Goal: Subscribe to service/newsletter

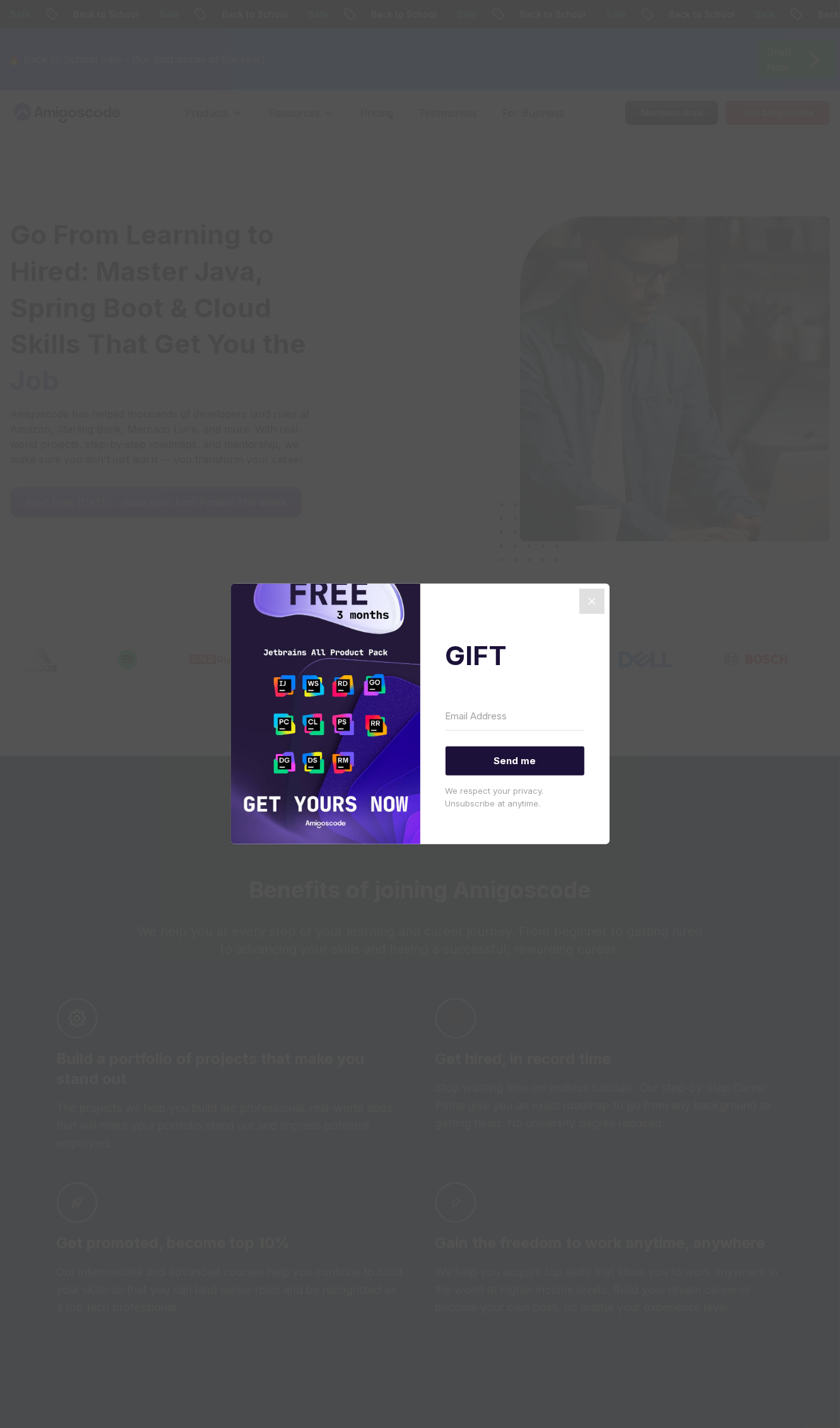
click at [504, 615] on div "GIFT Send me We respect your privacy. Unsubscribe at anytime." at bounding box center [515, 714] width 189 height 261
click at [589, 605] on icon "Close" at bounding box center [592, 601] width 15 height 15
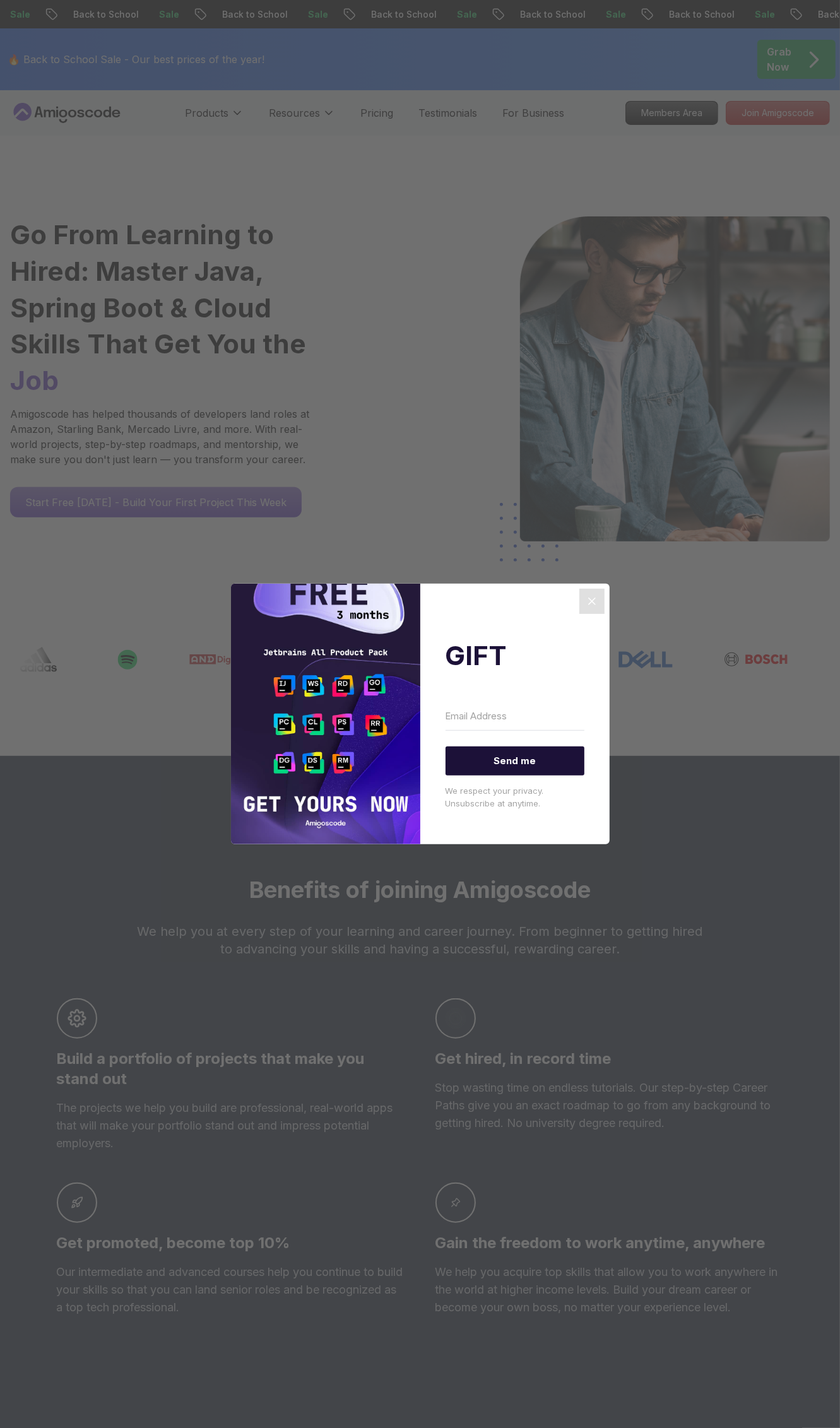
click at [589, 605] on icon "Close" at bounding box center [592, 601] width 15 height 15
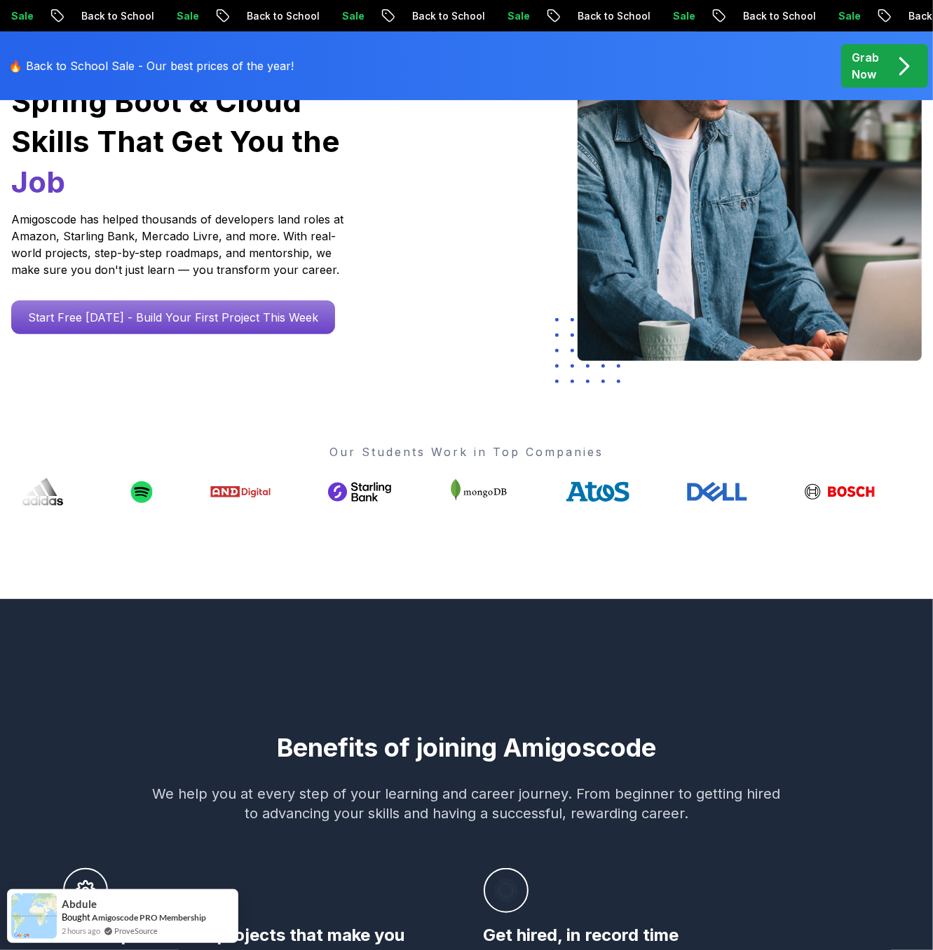
scroll to position [252, 0]
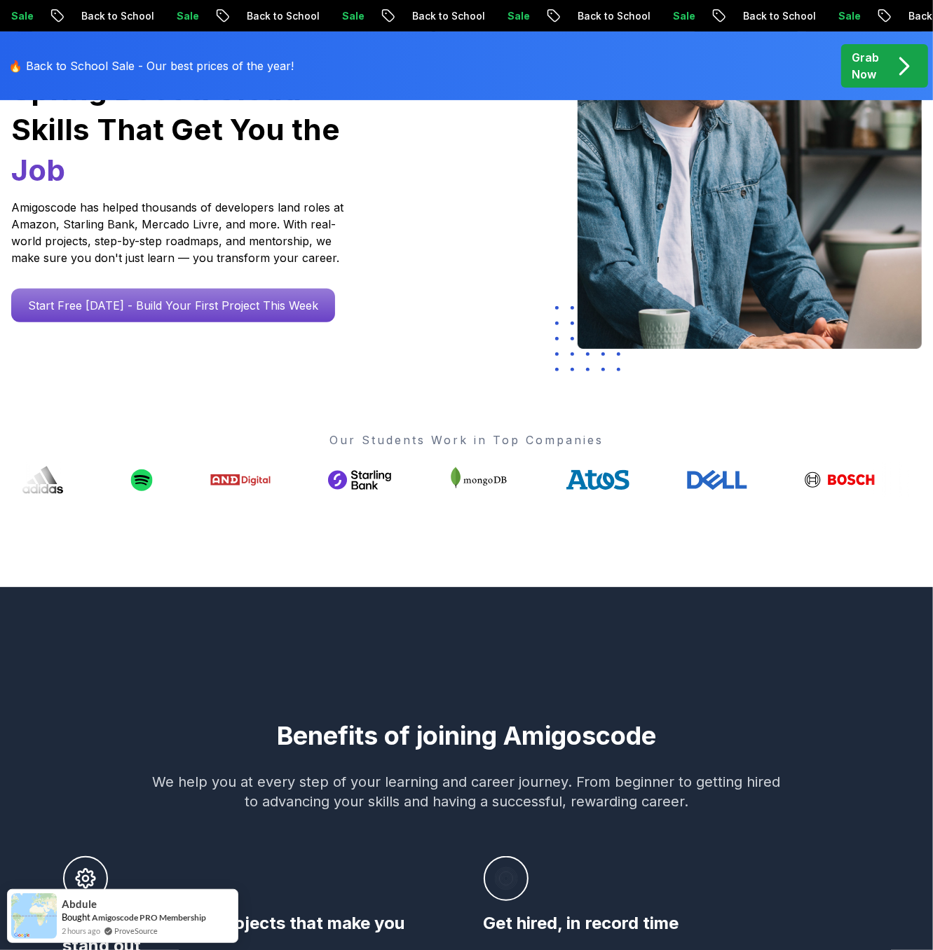
click at [390, 854] on div "Benefits of joining Amigoscode We help you at every step of your learning and c…" at bounding box center [466, 966] width 919 height 488
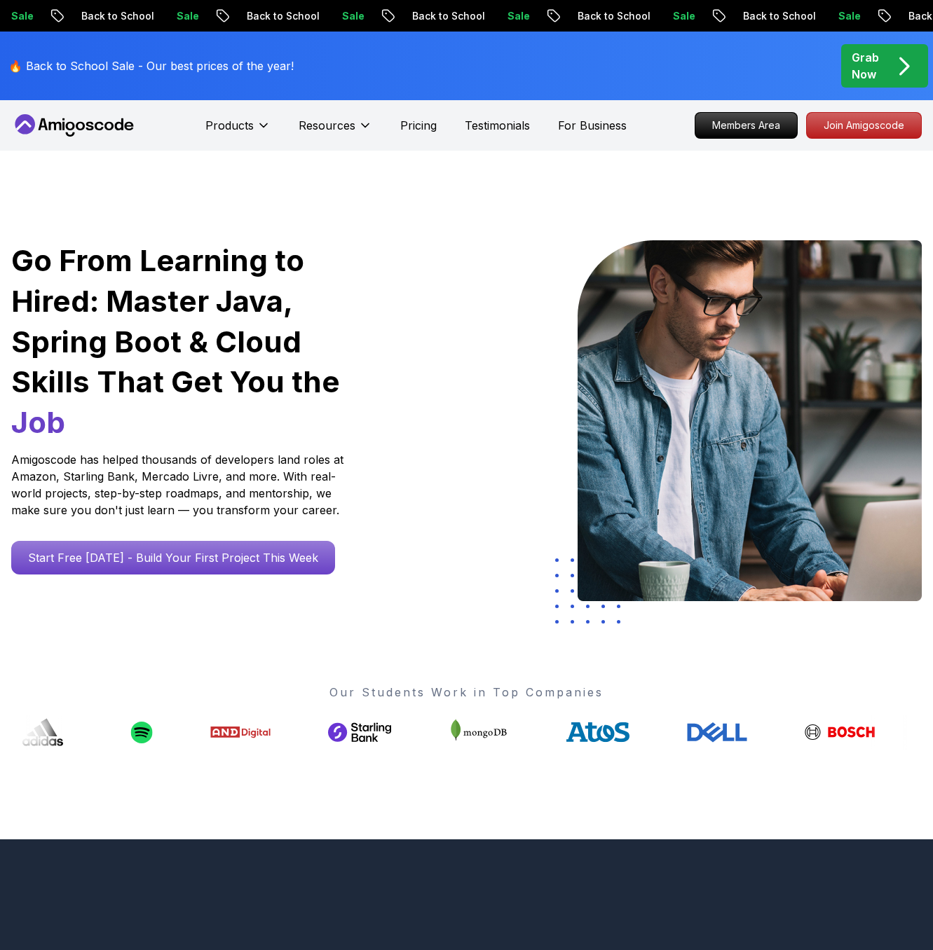
scroll to position [252, 0]
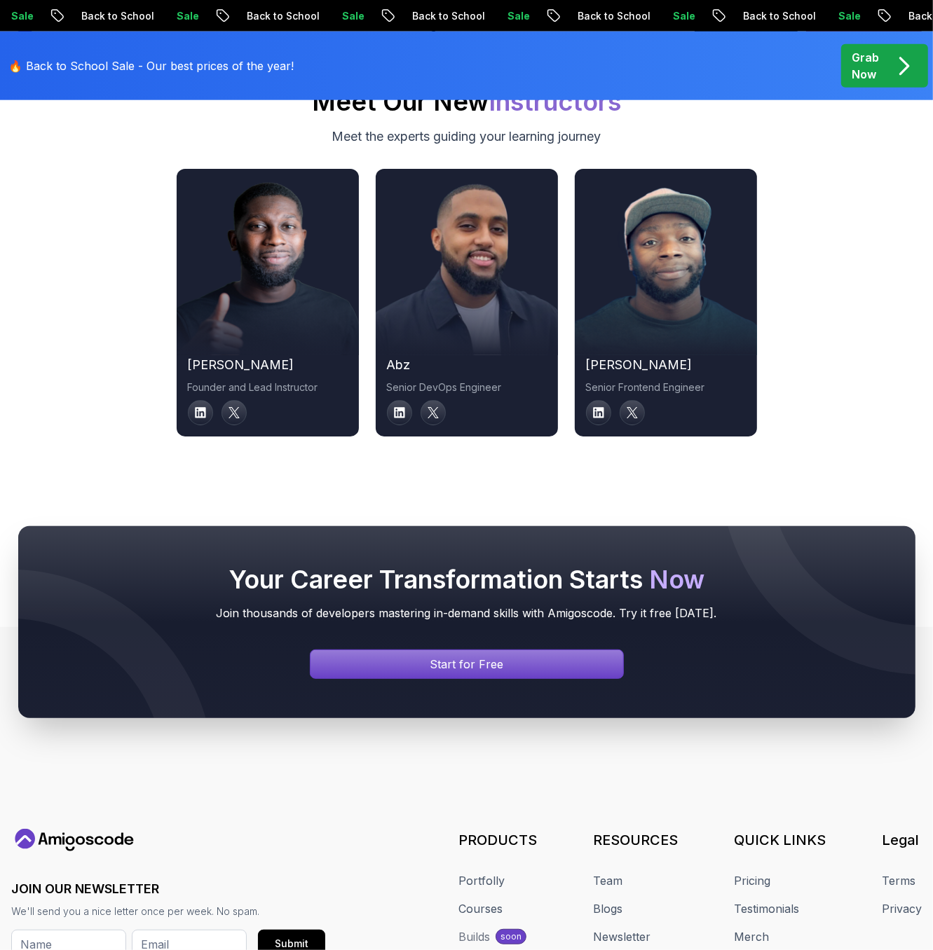
scroll to position [5029, 0]
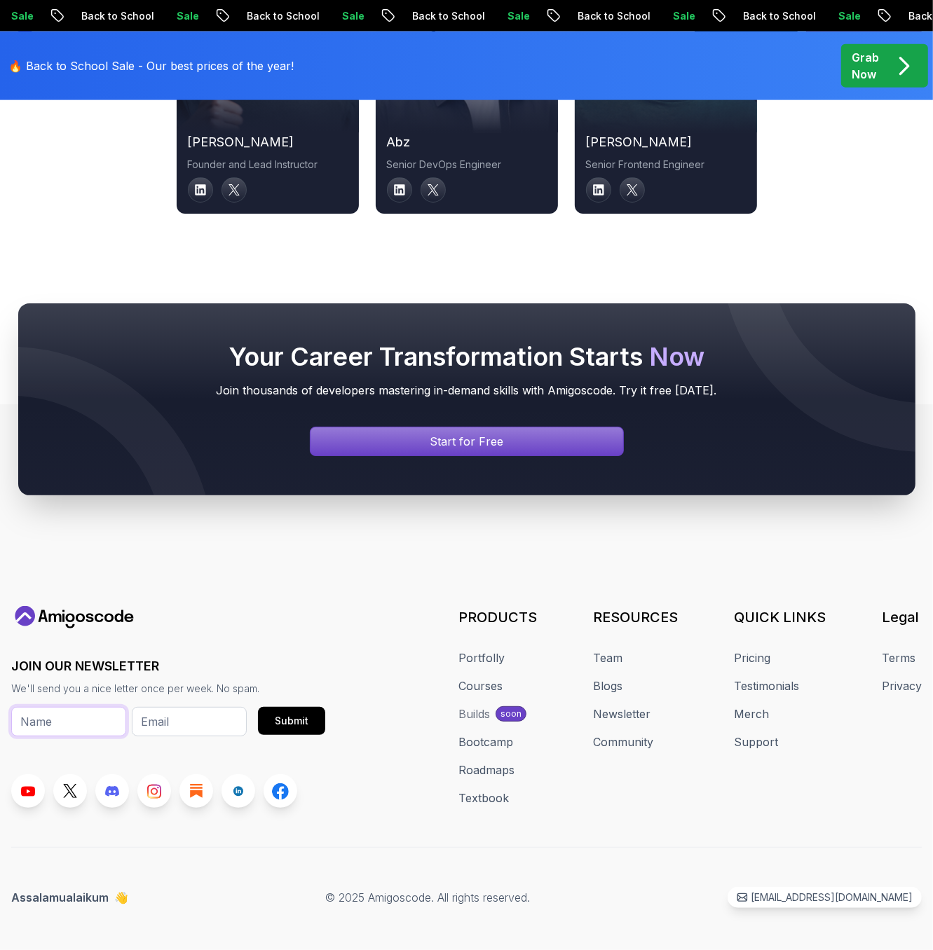
click at [34, 710] on input "text" at bounding box center [68, 721] width 115 height 29
click at [238, 657] on h3 "JOIN OUR NEWSLETTER" at bounding box center [168, 667] width 314 height 20
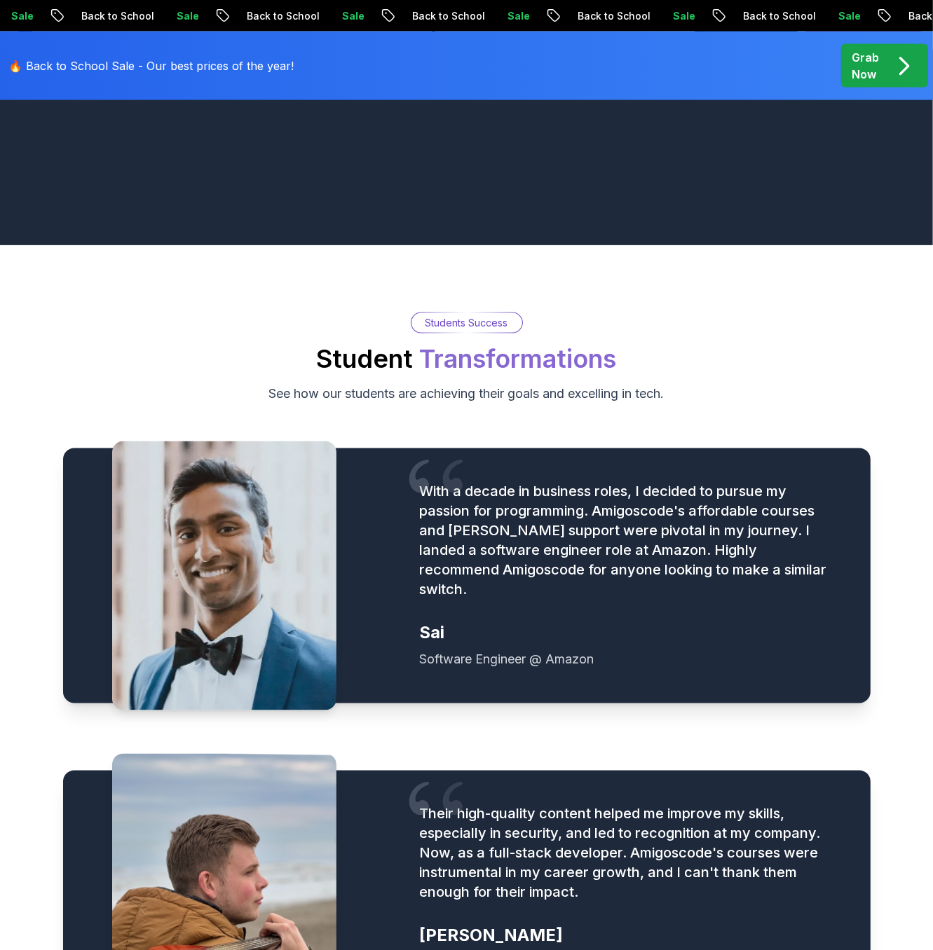
scroll to position [1711, 0]
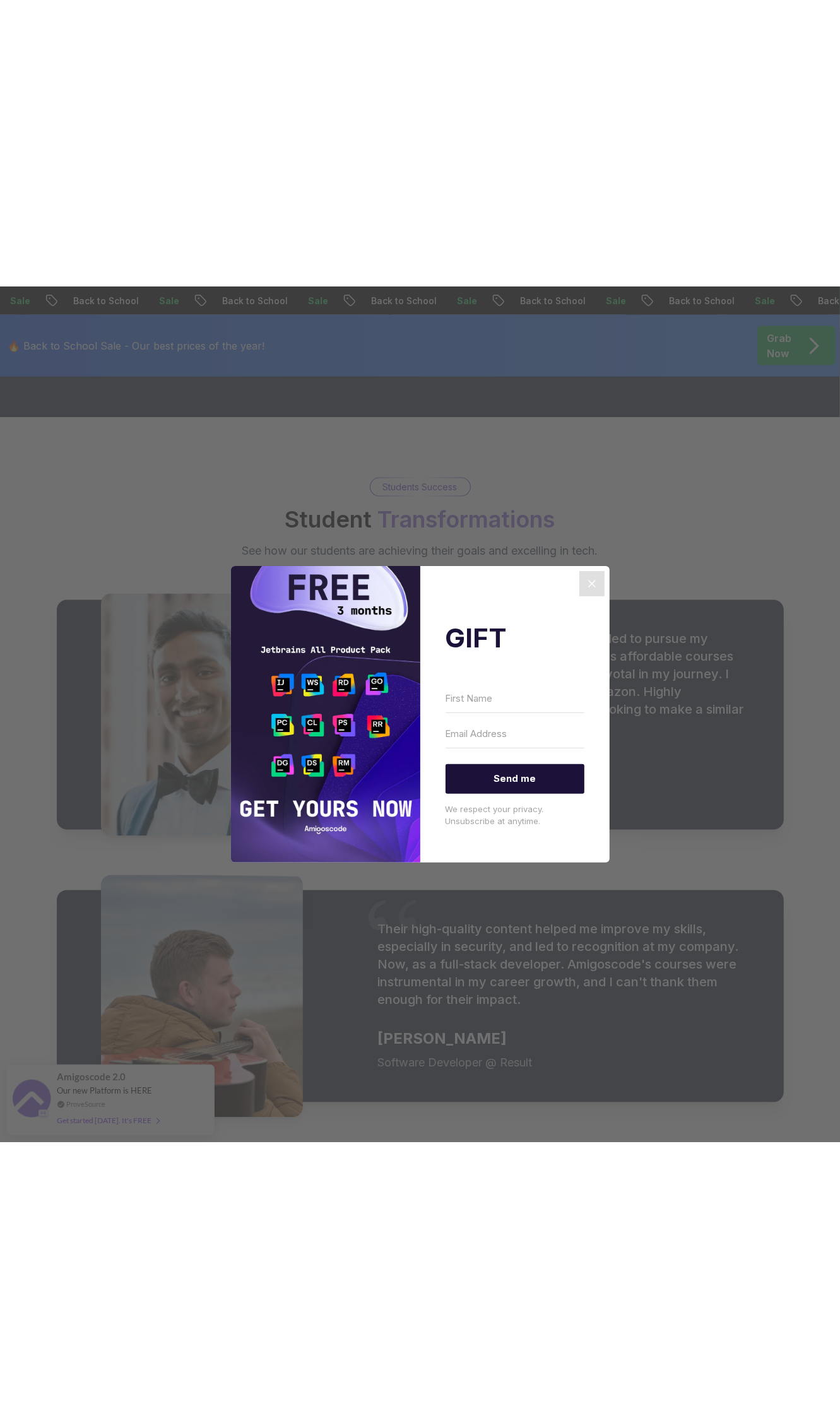
scroll to position [1238, 0]
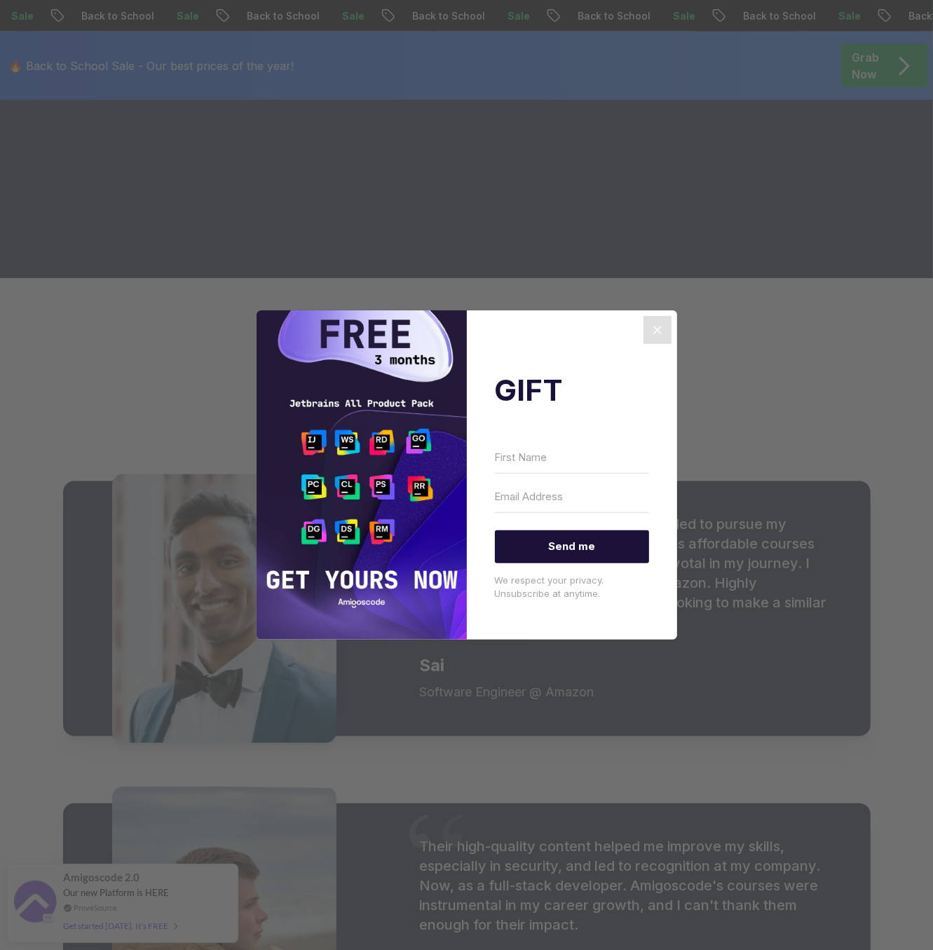
click at [663, 332] on icon "Close" at bounding box center [657, 330] width 17 height 17
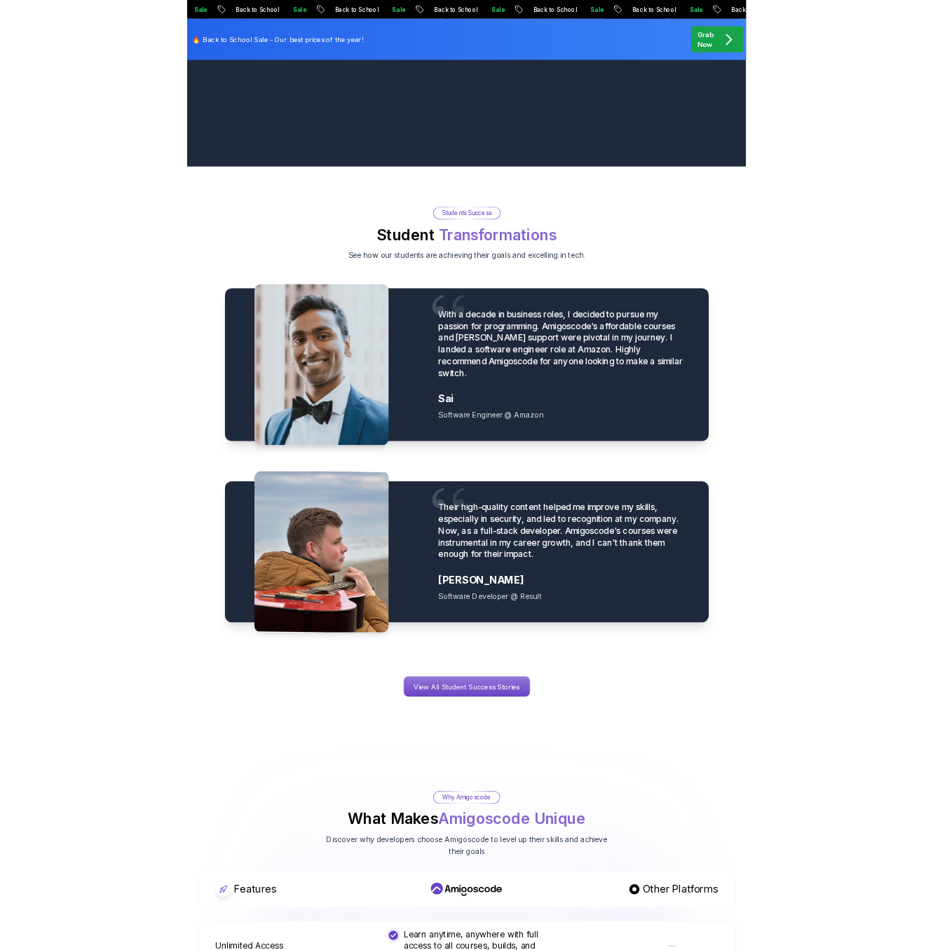
scroll to position [0, 0]
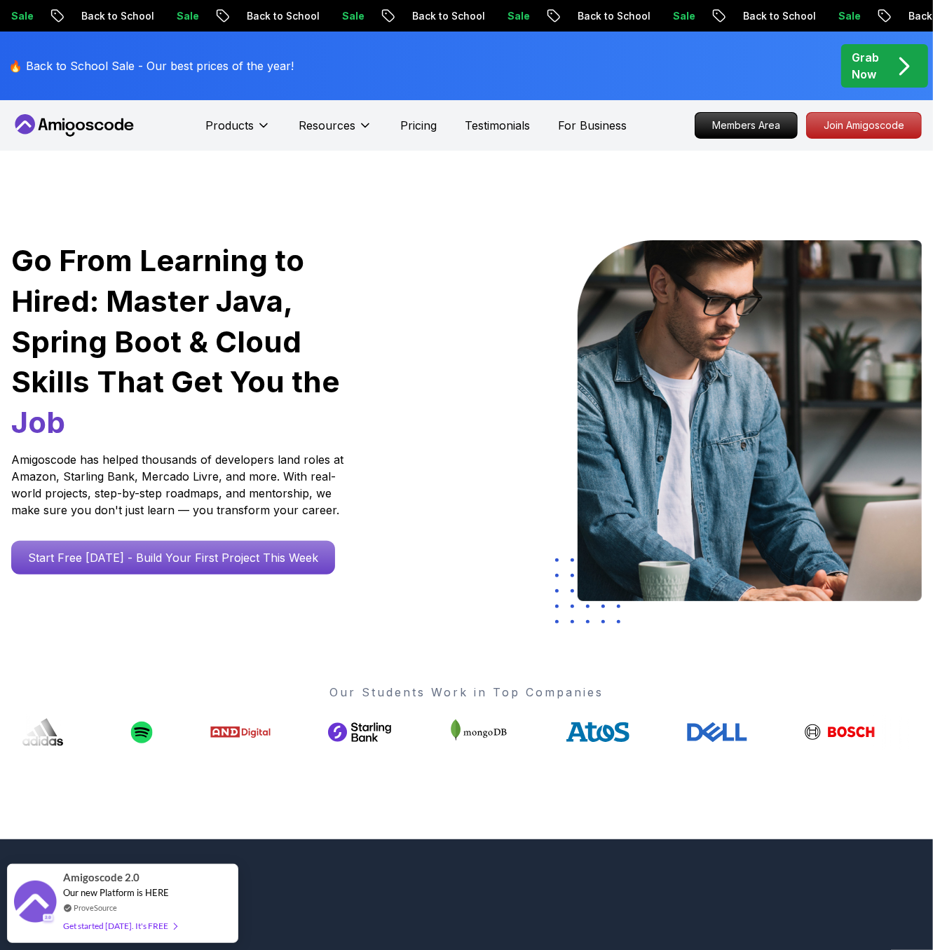
click at [407, 772] on div "Go From Learning to Hired: Master Java, Spring Boot & Cloud Skills That Get You…" at bounding box center [466, 495] width 933 height 689
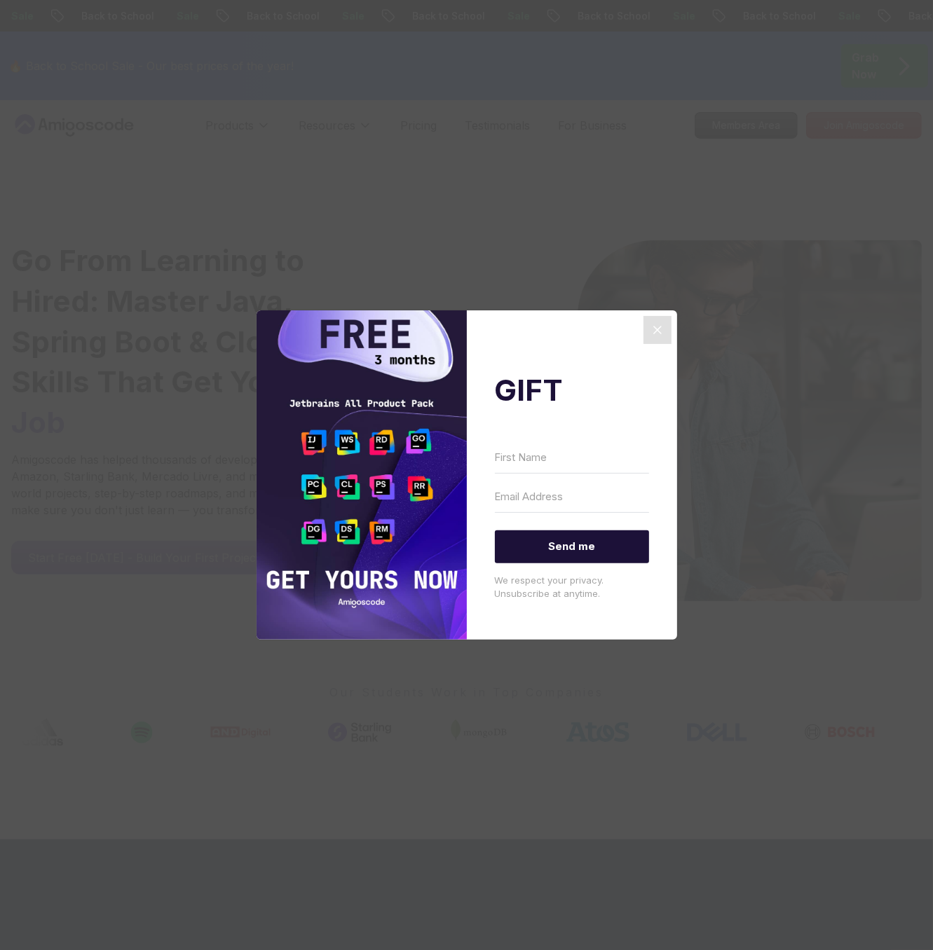
click at [549, 463] on input "First Name" at bounding box center [572, 458] width 154 height 32
type input "[PERSON_NAME]"
type input "iamdjalas"
type input "[PERSON_NAME][EMAIL_ADDRESS][DOMAIN_NAME]"
click at [564, 551] on span "Send me" at bounding box center [572, 547] width 154 height 33
